Goal: Find specific fact: Find specific fact

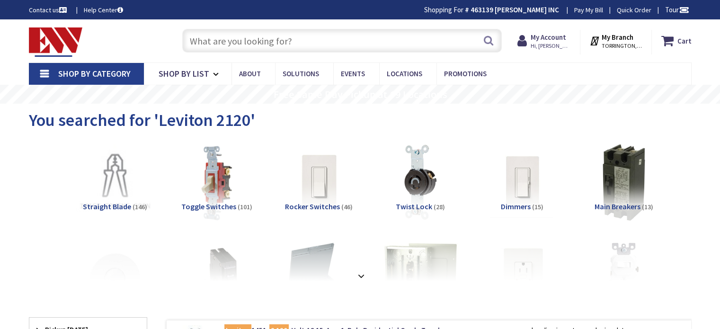
click at [243, 43] on input "text" at bounding box center [342, 41] width 320 height 24
paste input "10250TA12"
type input "10250TA12"
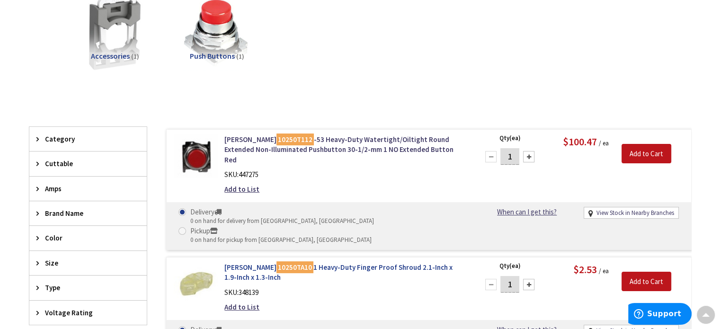
scroll to position [95, 0]
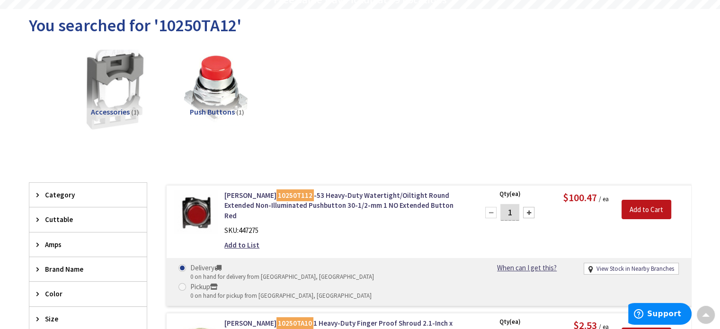
click at [110, 87] on img at bounding box center [115, 88] width 86 height 86
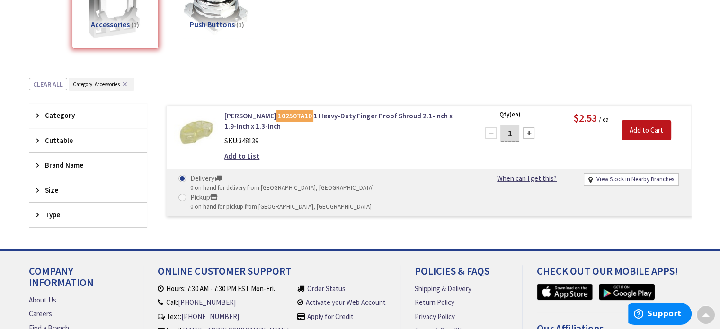
scroll to position [165, 0]
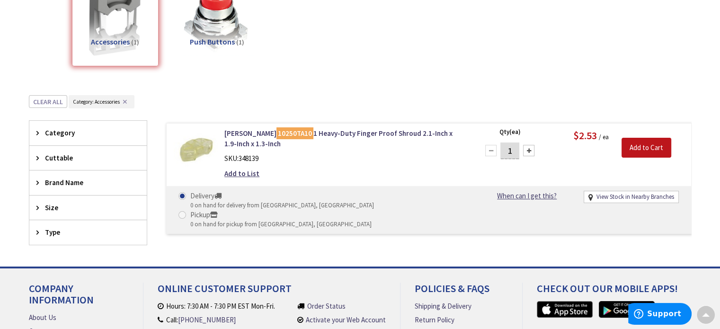
click at [217, 42] on span "Push Buttons" at bounding box center [212, 41] width 45 height 9
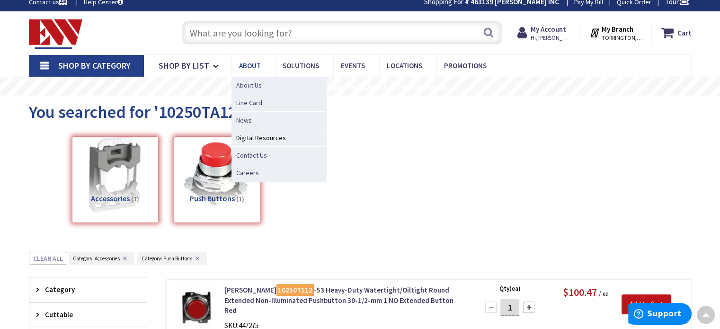
scroll to position [0, 0]
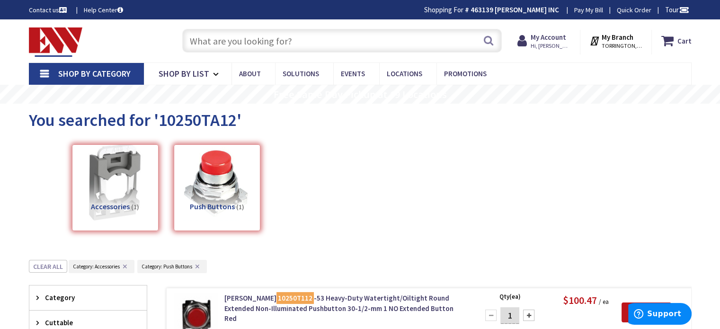
click at [241, 44] on input "text" at bounding box center [342, 41] width 320 height 24
paste input "10250TA12"
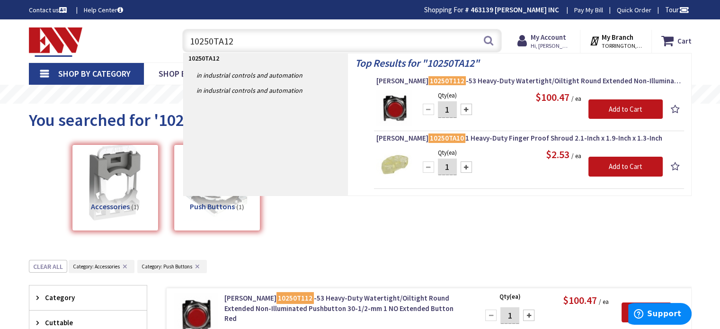
type input "10250TA12"
